Goal: Task Accomplishment & Management: Complete application form

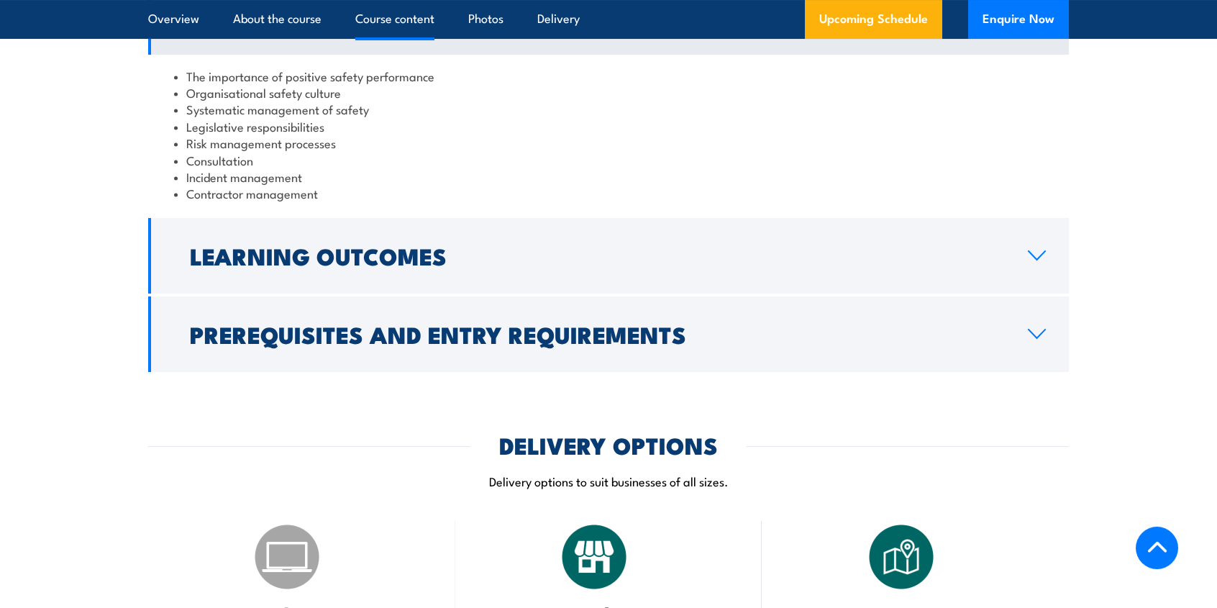
scroll to position [1279, 0]
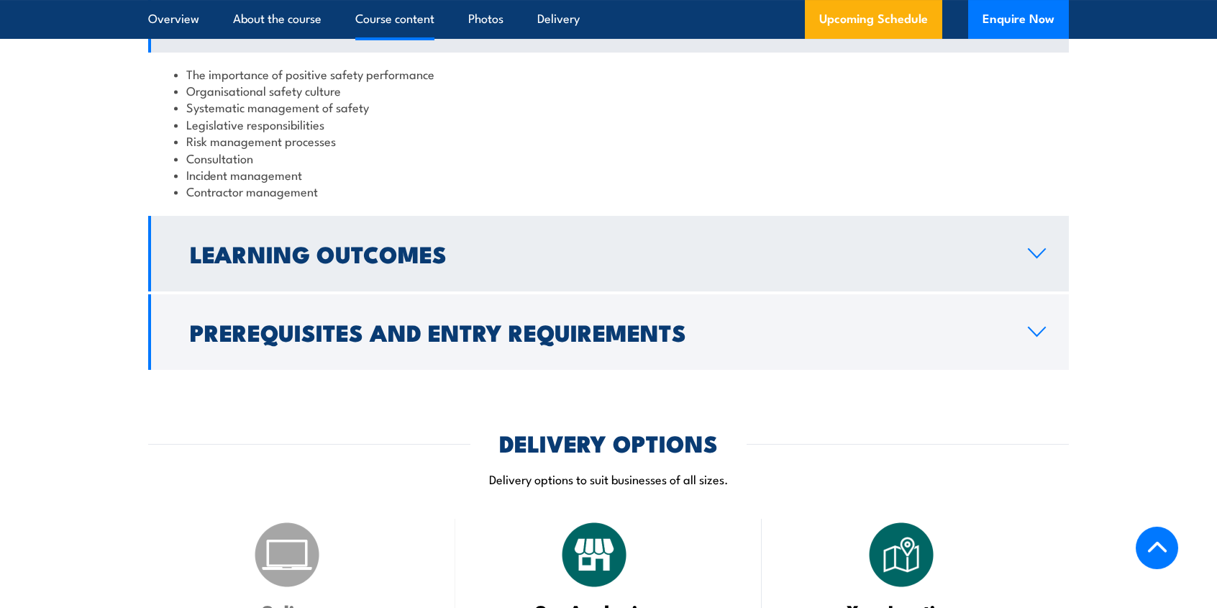
click at [1033, 255] on icon at bounding box center [1036, 253] width 17 height 9
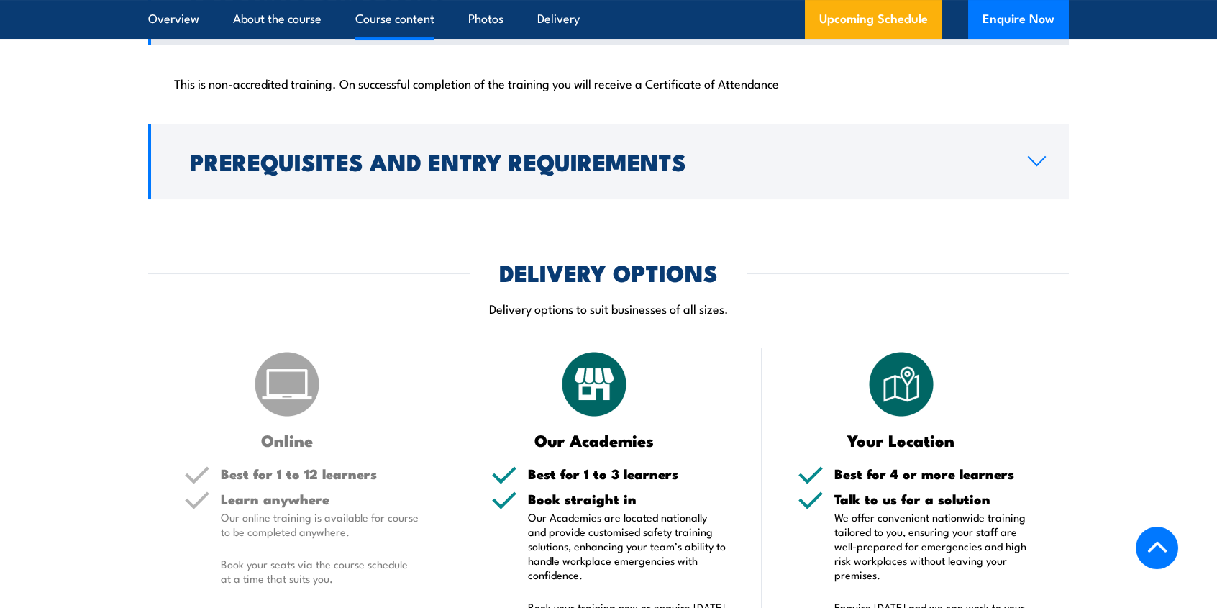
scroll to position [1351, 0]
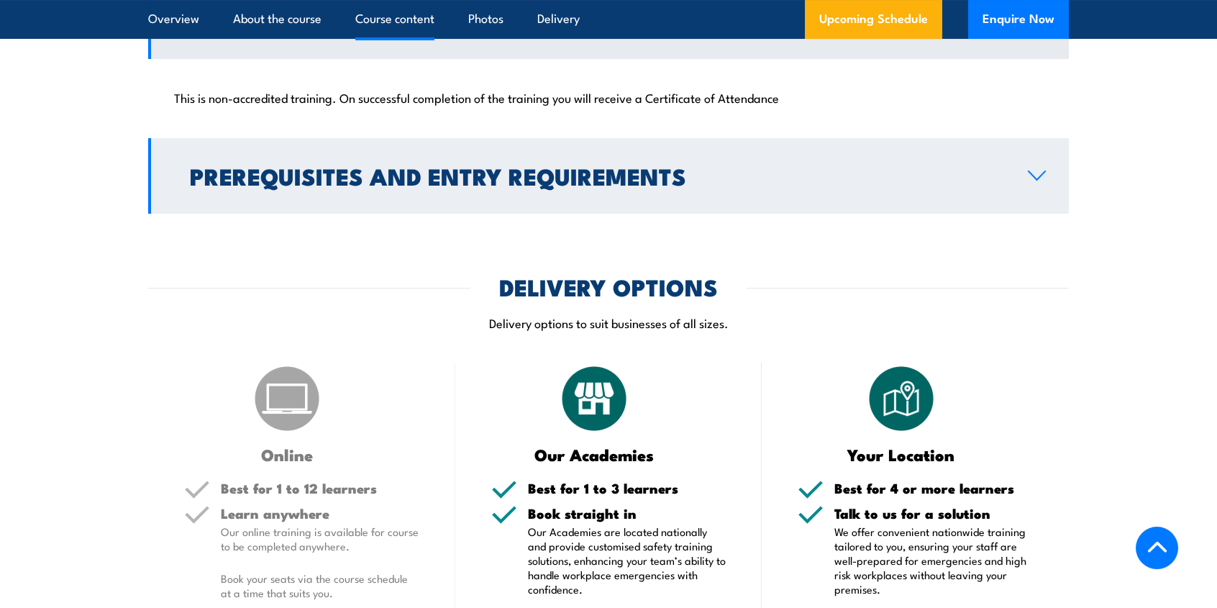
click at [1038, 171] on icon at bounding box center [1036, 176] width 19 height 12
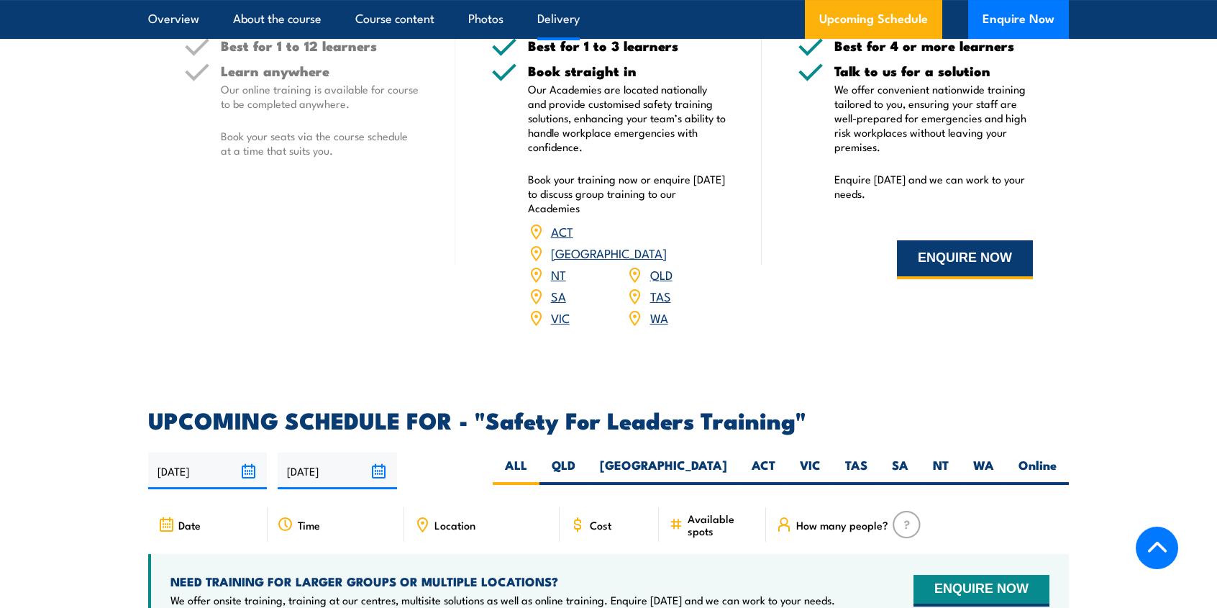
scroll to position [1926, 0]
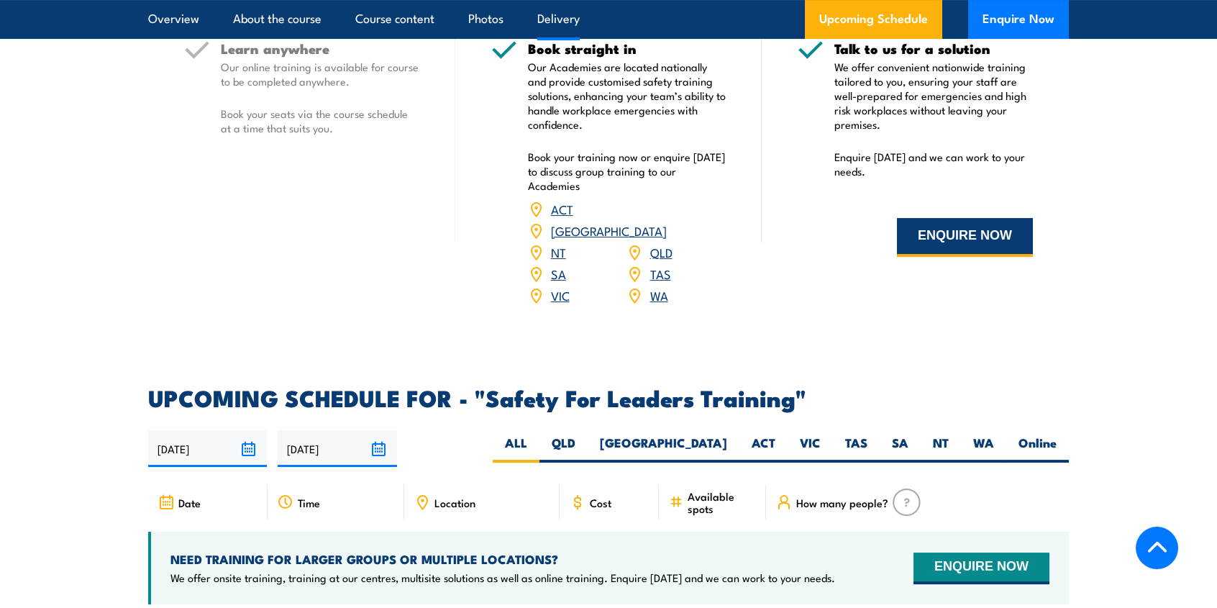
click at [952, 244] on button "ENQUIRE NOW" at bounding box center [965, 237] width 136 height 39
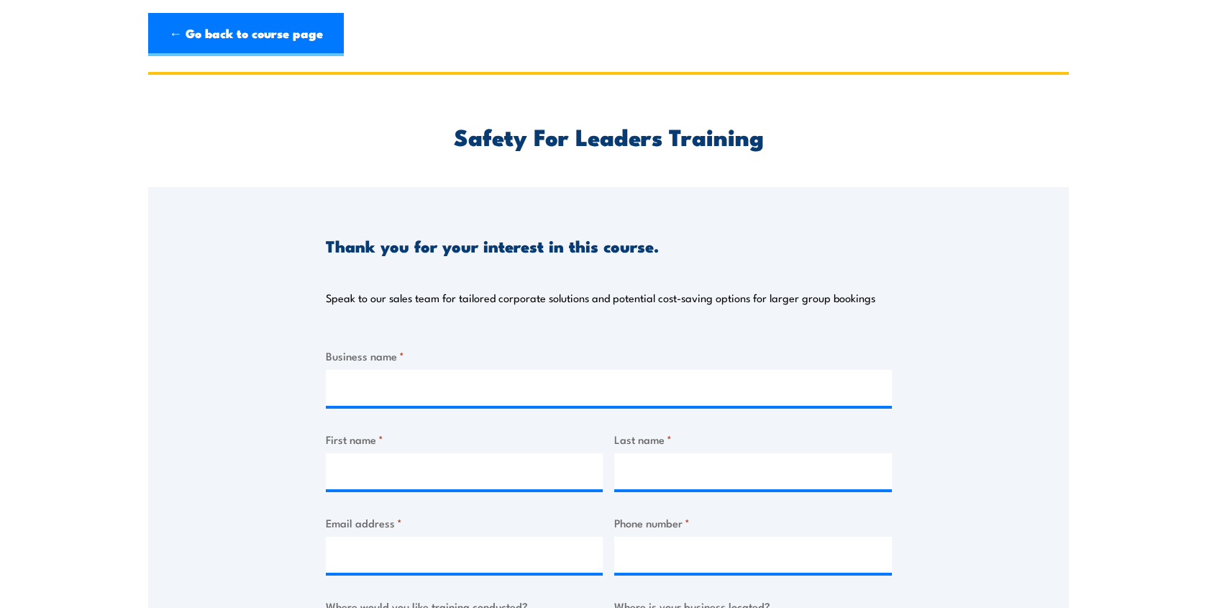
click at [485, 366] on div "Business name *" at bounding box center [609, 376] width 566 height 58
click at [371, 356] on label "Business name *" at bounding box center [609, 355] width 566 height 17
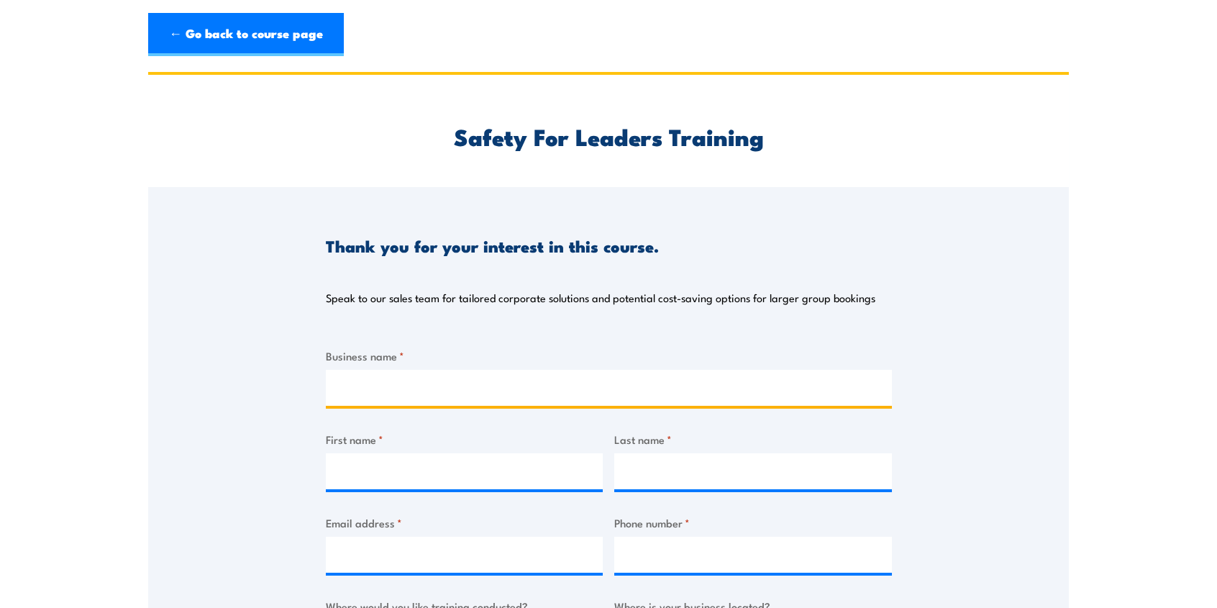
click at [371, 370] on input "Business name *" at bounding box center [609, 388] width 566 height 36
type input "St Luke's Care"
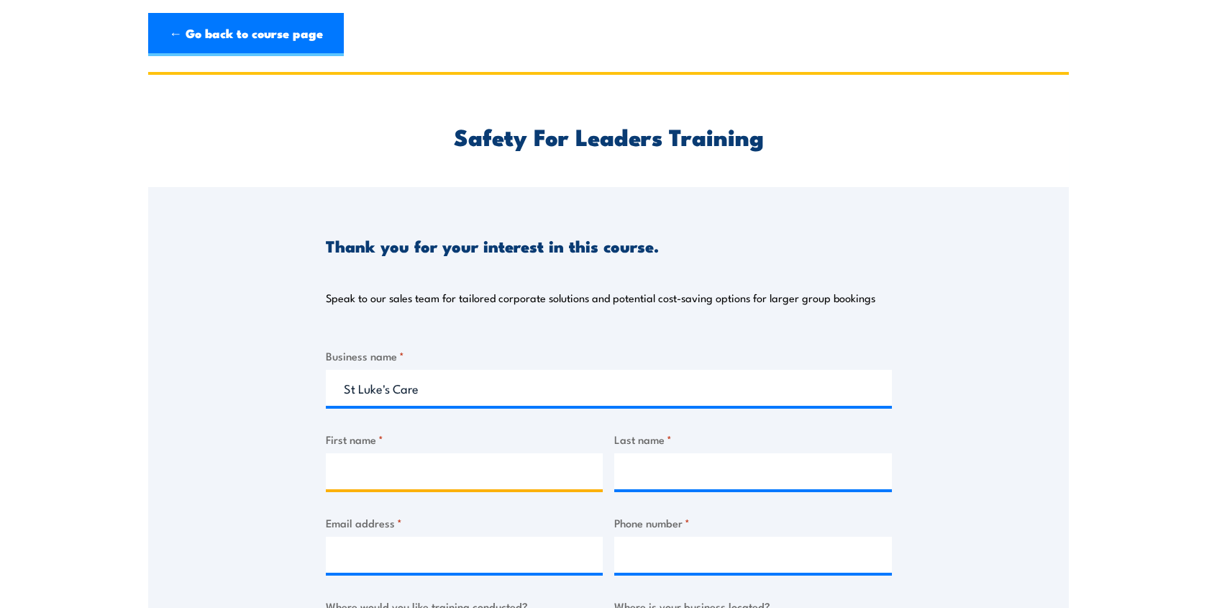
type input "[PERSON_NAME]"
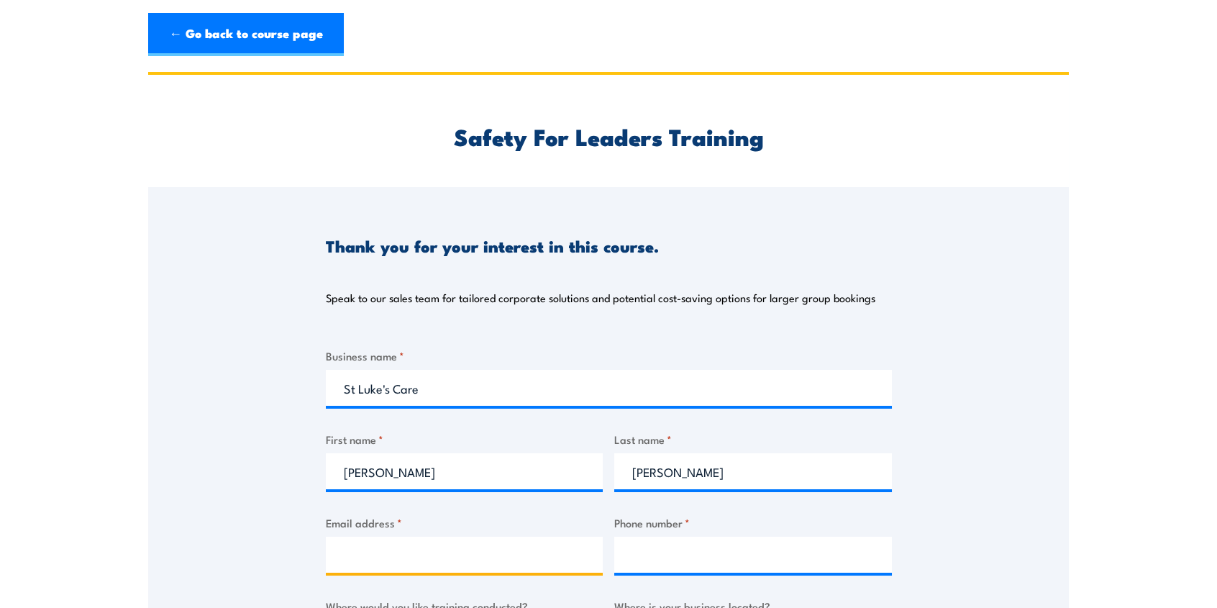
type input "[EMAIL_ADDRESS][DOMAIN_NAME]"
type input "0400011781"
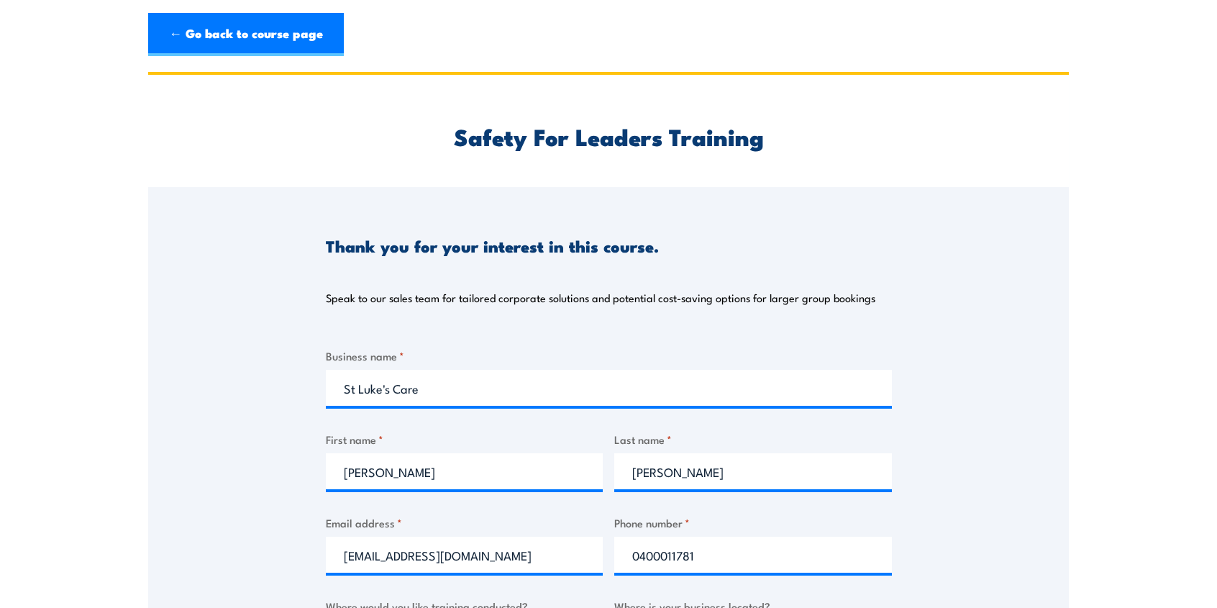
select select "[GEOGRAPHIC_DATA]"
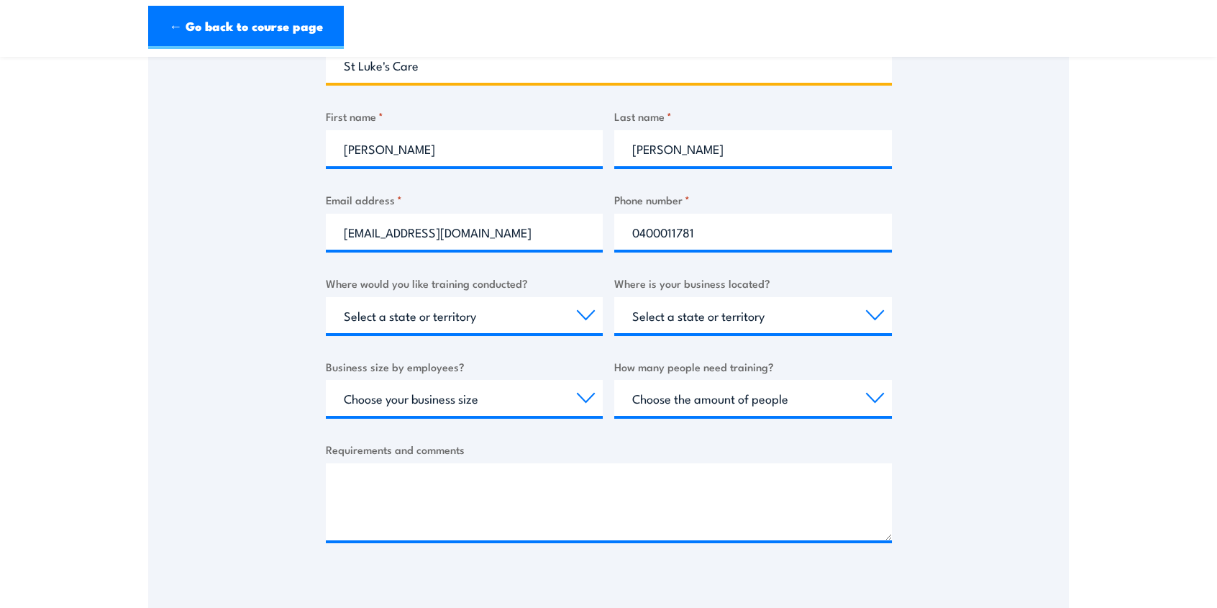
scroll to position [359, 0]
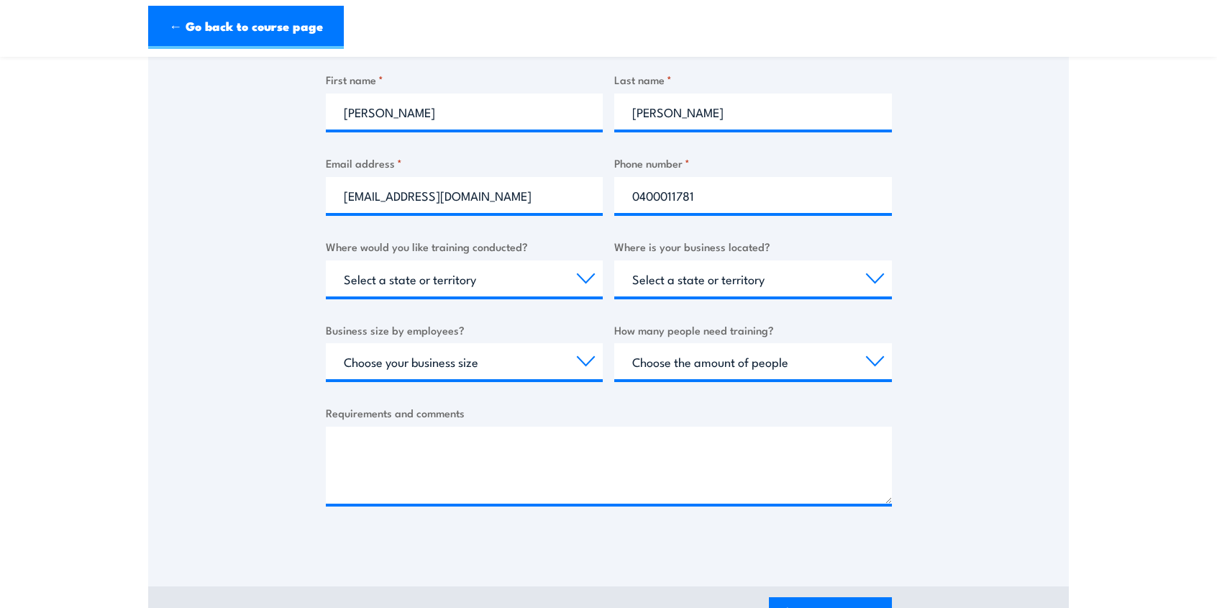
type input "St Luke's Care"
click at [663, 273] on select "Select a state or territory [GEOGRAPHIC_DATA] [GEOGRAPHIC_DATA] [GEOGRAPHIC_DAT…" at bounding box center [753, 278] width 278 height 36
click at [451, 279] on select "Select a state or territory Nationally - multiple locations [GEOGRAPHIC_DATA] […" at bounding box center [465, 278] width 278 height 36
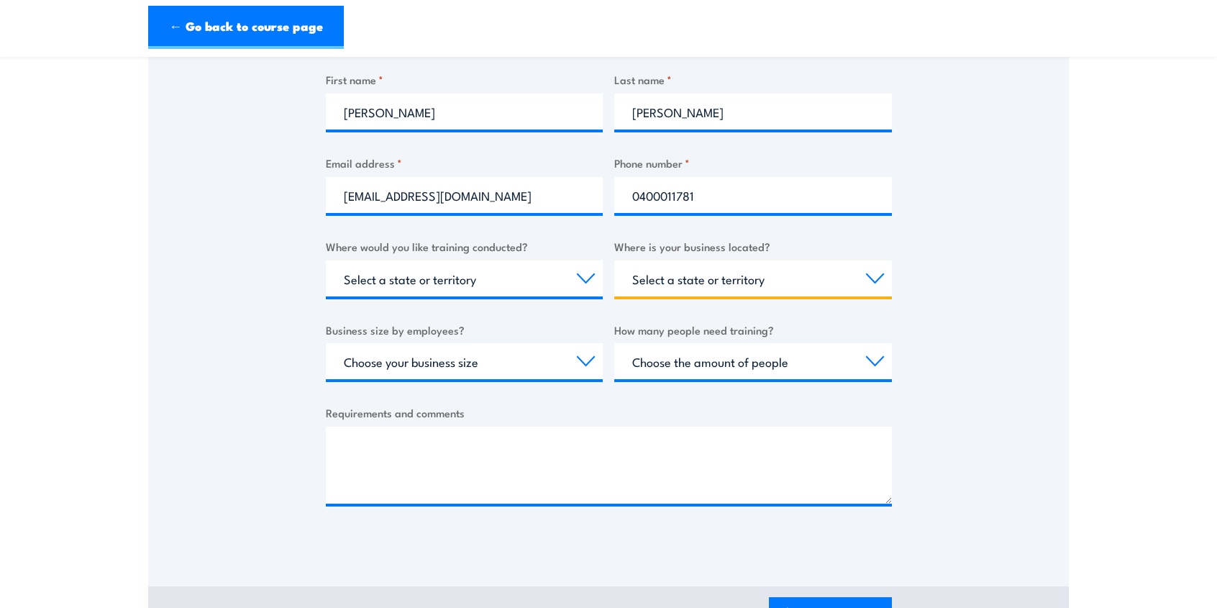
click at [696, 274] on select "Select a state or territory [GEOGRAPHIC_DATA] [GEOGRAPHIC_DATA] [GEOGRAPHIC_DAT…" at bounding box center [753, 278] width 278 height 36
click at [582, 361] on select "Choose your business size 1 to 19 20 to 199 200+" at bounding box center [465, 361] width 278 height 36
select select "200+"
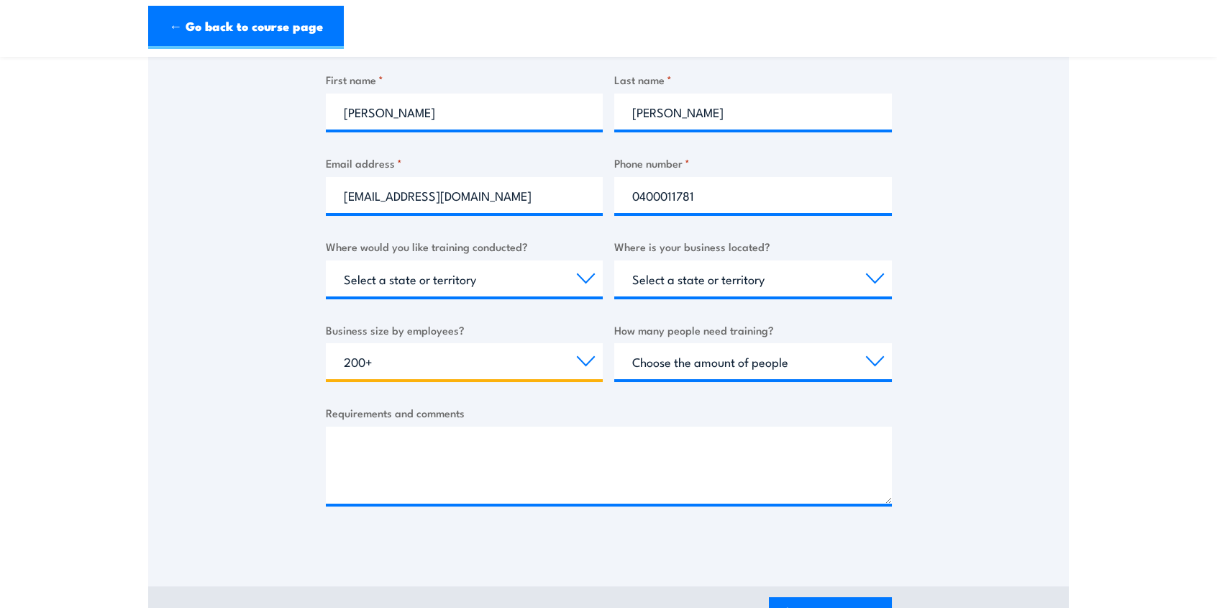
click at [326, 343] on select "Choose your business size 1 to 19 20 to 199 200+" at bounding box center [465, 361] width 278 height 36
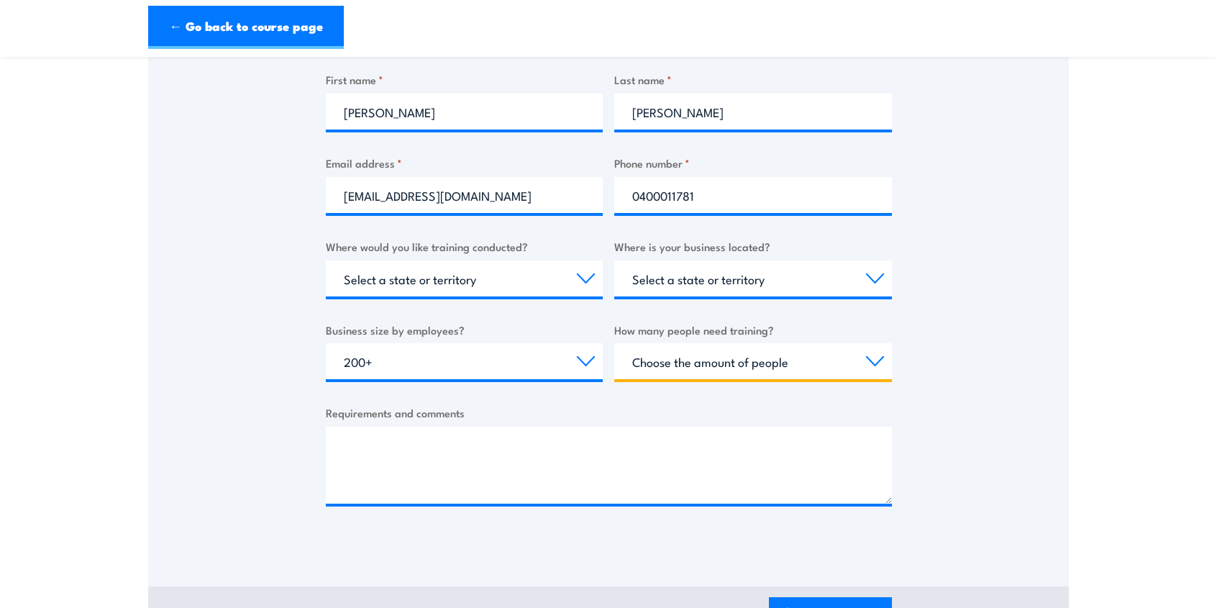
click at [875, 362] on select "Choose the amount of people 1 to 4 5 to 19 20+" at bounding box center [753, 361] width 278 height 36
select select "20+"
click at [614, 343] on select "Choose the amount of people 1 to 4 5 to 19 20+" at bounding box center [753, 361] width 278 height 36
click at [539, 416] on label "Requirements and comments" at bounding box center [609, 412] width 566 height 17
click at [539, 426] on textarea "Requirements and comments" at bounding box center [609, 464] width 566 height 77
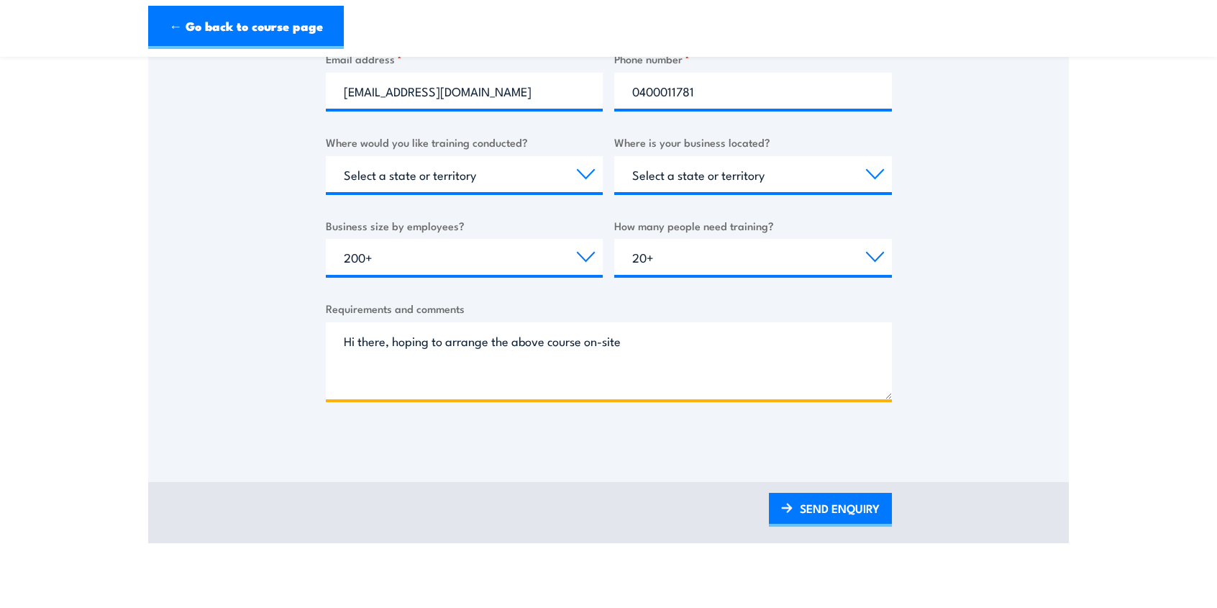
scroll to position [503, 0]
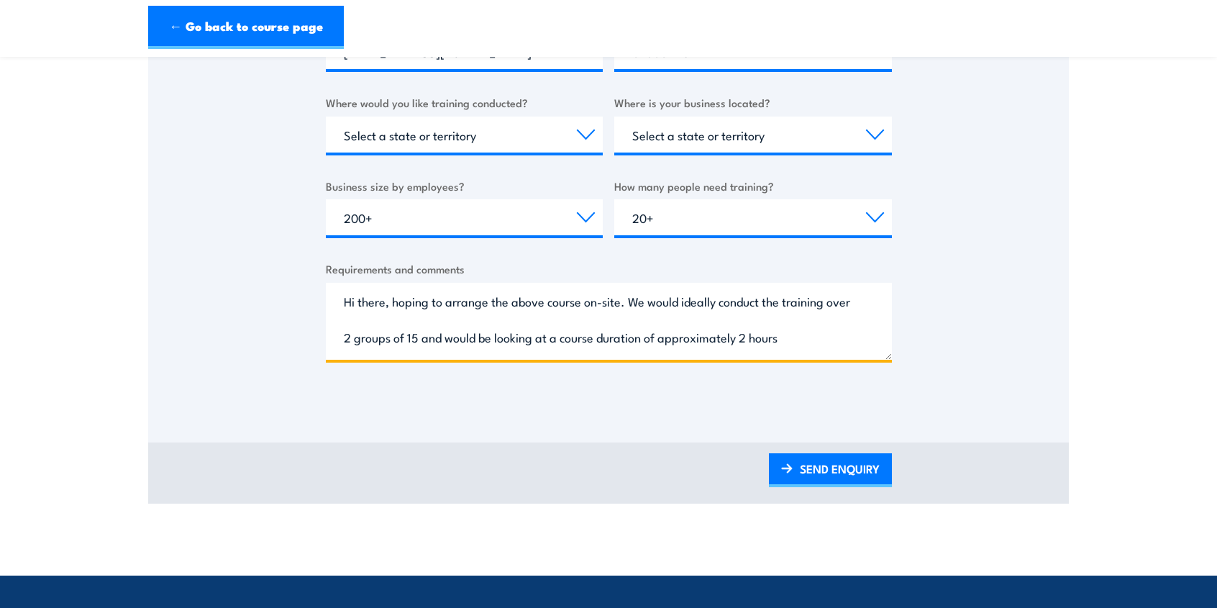
click at [817, 336] on textarea "Hi there, hoping to arrange the above course on-site. We would ideally conduct …" at bounding box center [609, 321] width 566 height 77
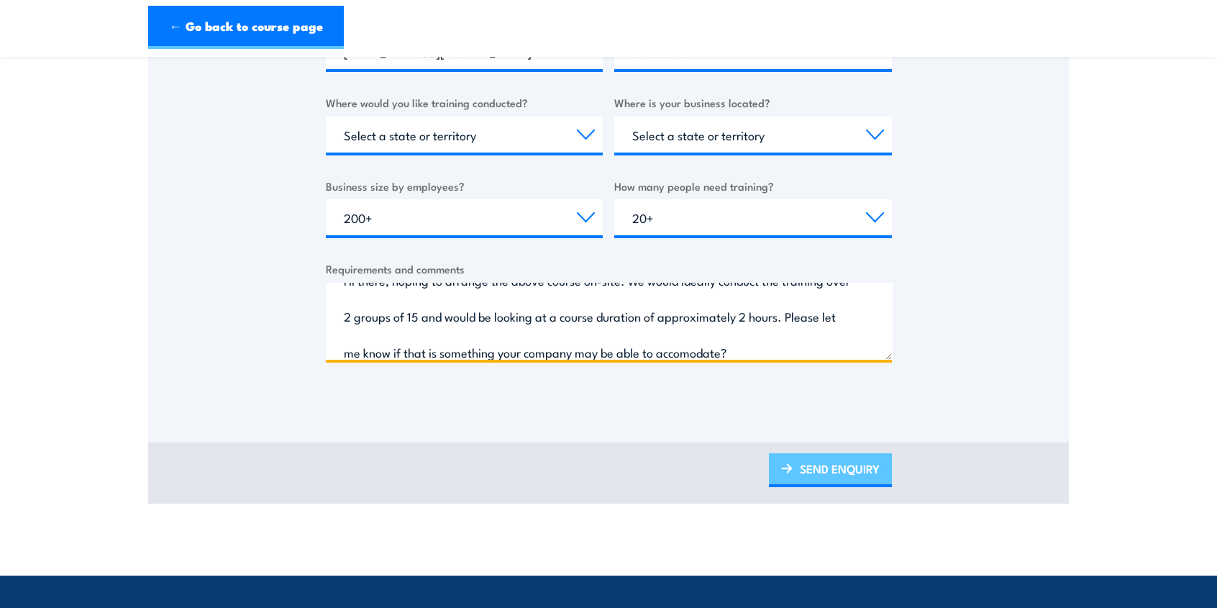
type textarea "Hi there, hoping to arrange the above course on-site. We would ideally conduct …"
click at [856, 455] on link "SEND ENQUIRY" at bounding box center [830, 470] width 123 height 34
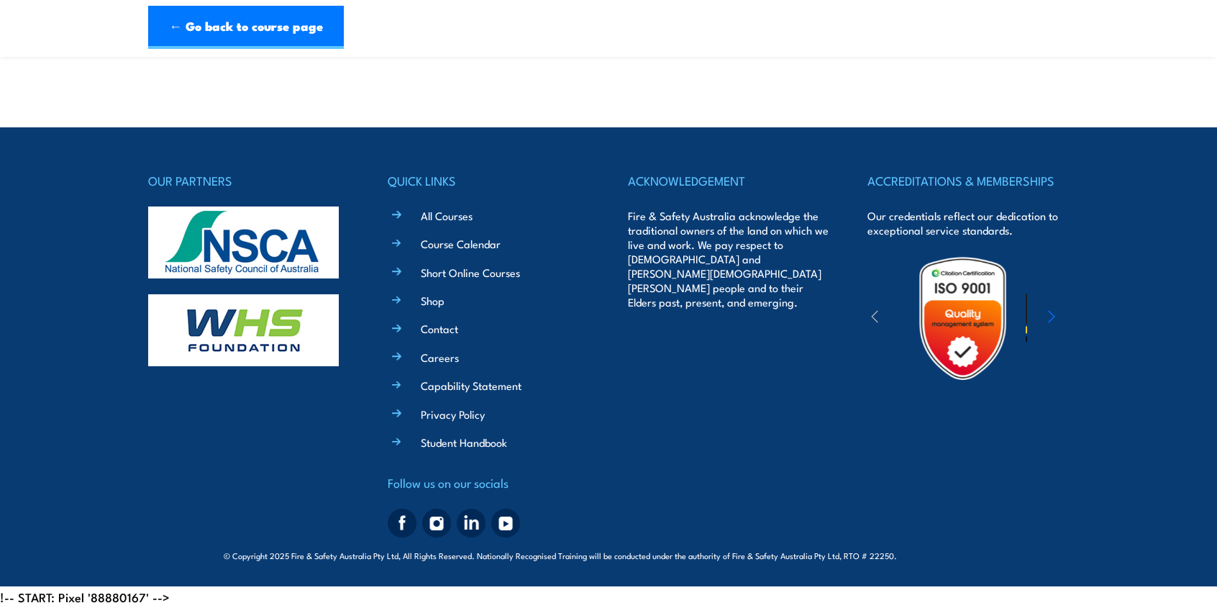
scroll to position [434, 0]
